Goal: Task Accomplishment & Management: Use online tool/utility

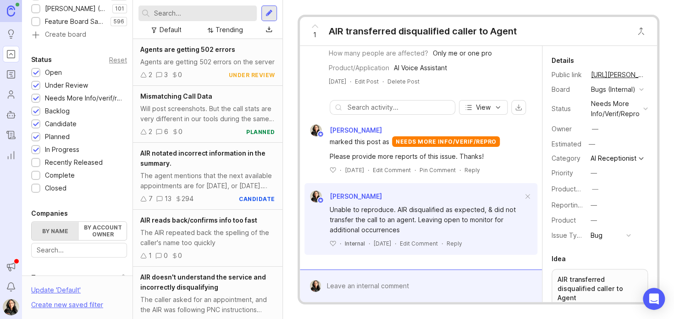
scroll to position [228, 0]
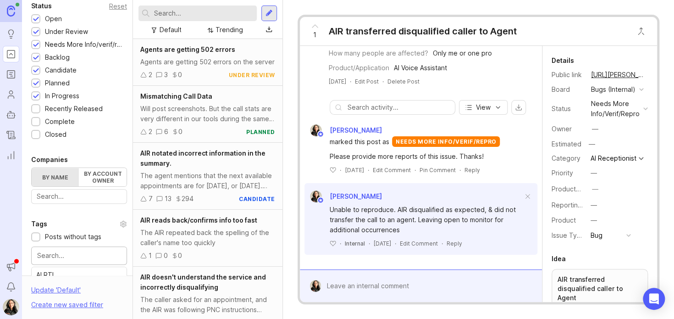
click at [58, 251] on input "text" at bounding box center [79, 256] width 84 height 10
type input "review"
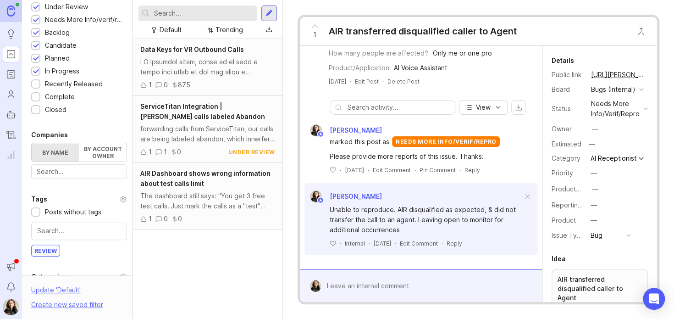
click at [197, 76] on div at bounding box center [207, 67] width 135 height 20
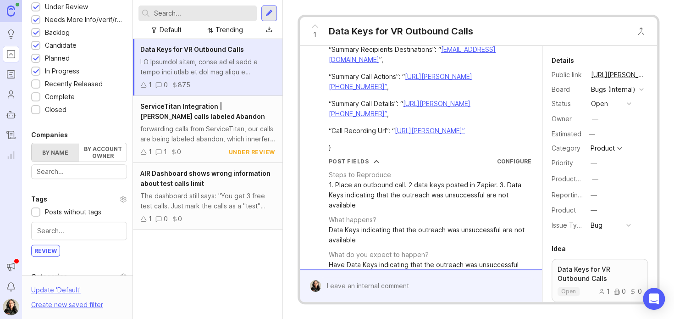
scroll to position [2009, 0]
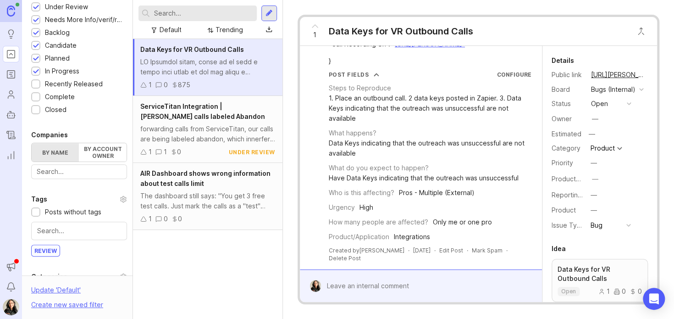
click at [221, 123] on div "ServiceTitan Integration | [PERSON_NAME] calls labeled Abandon forwarding calls…" at bounding box center [208, 129] width 150 height 67
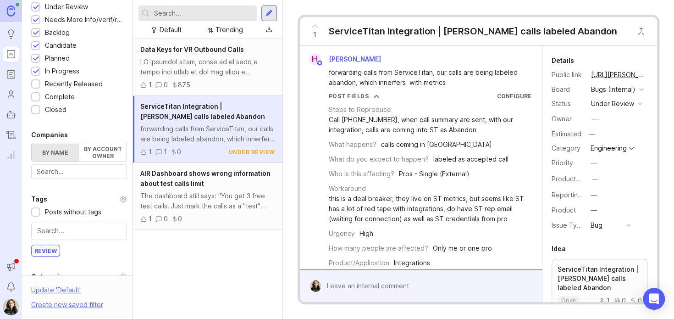
click at [225, 202] on div "The dashboard still says: "You get 3 free test calls. Just mark the calls as a …" at bounding box center [207, 201] width 135 height 20
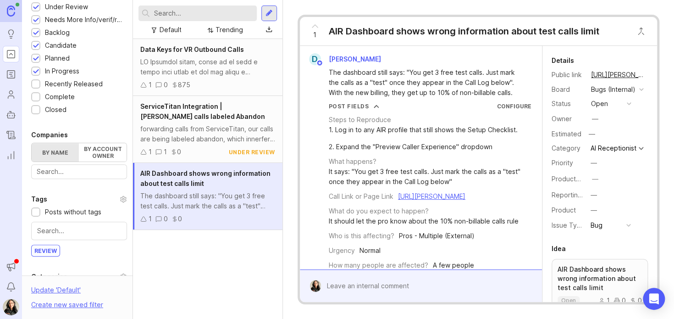
scroll to position [35, 0]
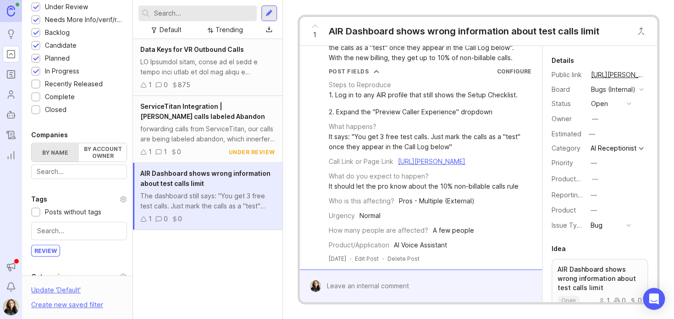
click at [203, 139] on div "forwarding calls from ServiceTitan, our calls are being labeled abandon, which …" at bounding box center [207, 134] width 135 height 20
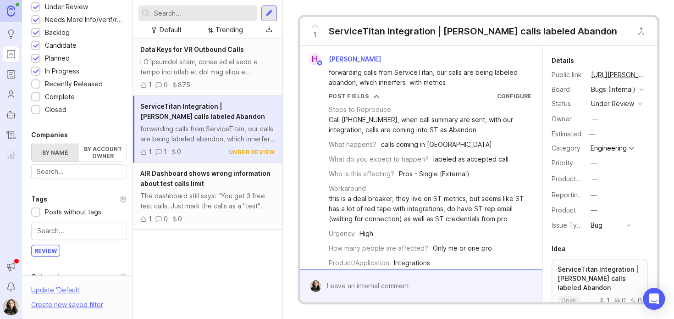
click at [233, 63] on div at bounding box center [207, 67] width 135 height 20
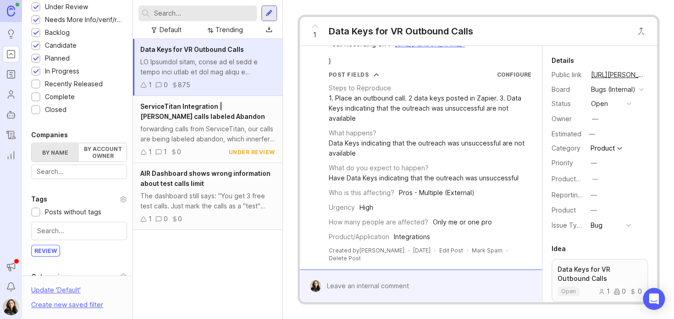
scroll to position [2009, 0]
click at [204, 189] on div "AIR Dashboard shows wrong information about test calls limit The dashboard stil…" at bounding box center [208, 196] width 150 height 67
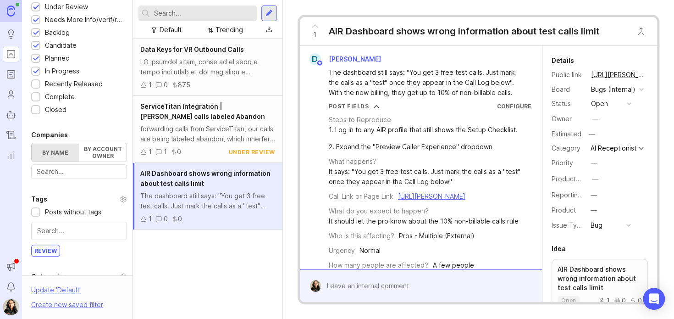
scroll to position [35, 0]
